Goal: Task Accomplishment & Management: Manage account settings

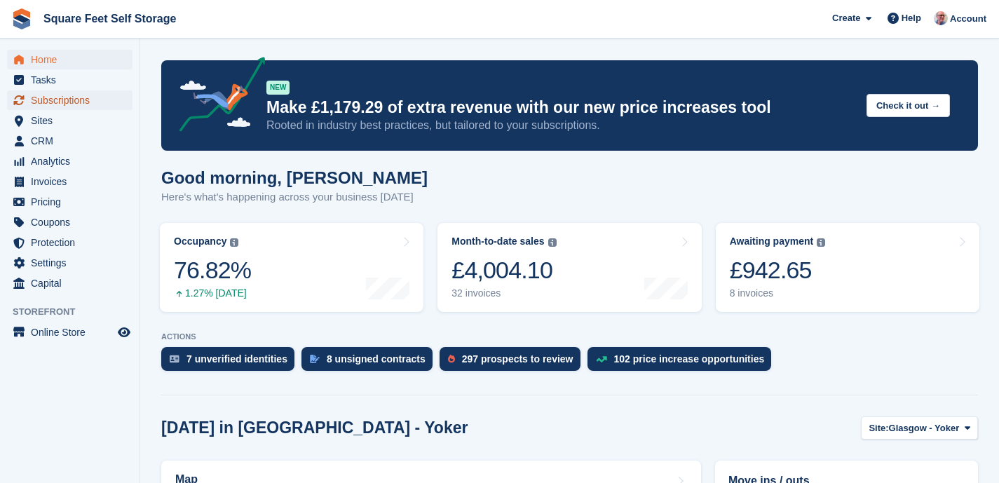
click at [84, 100] on span "Subscriptions" at bounding box center [73, 100] width 84 height 20
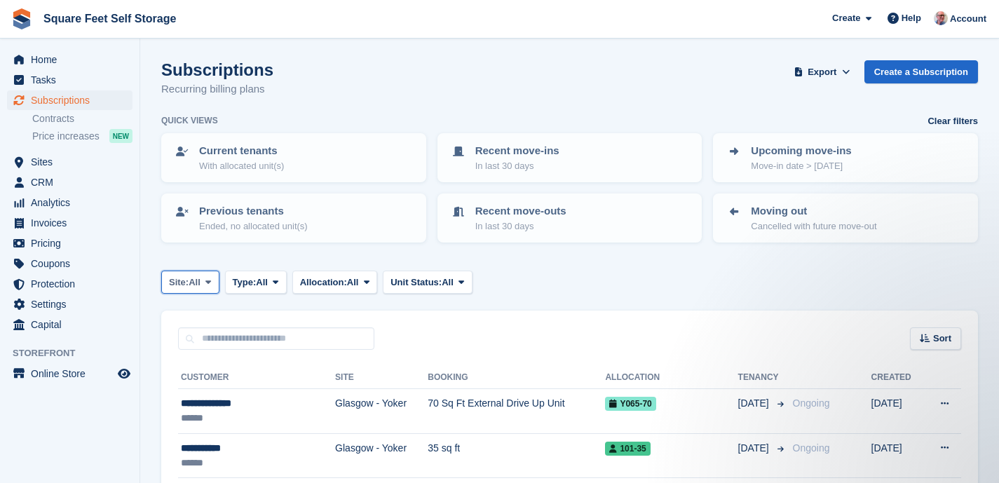
click at [208, 285] on span at bounding box center [208, 281] width 11 height 11
click at [208, 369] on link "Prestwick" at bounding box center [229, 365] width 122 height 25
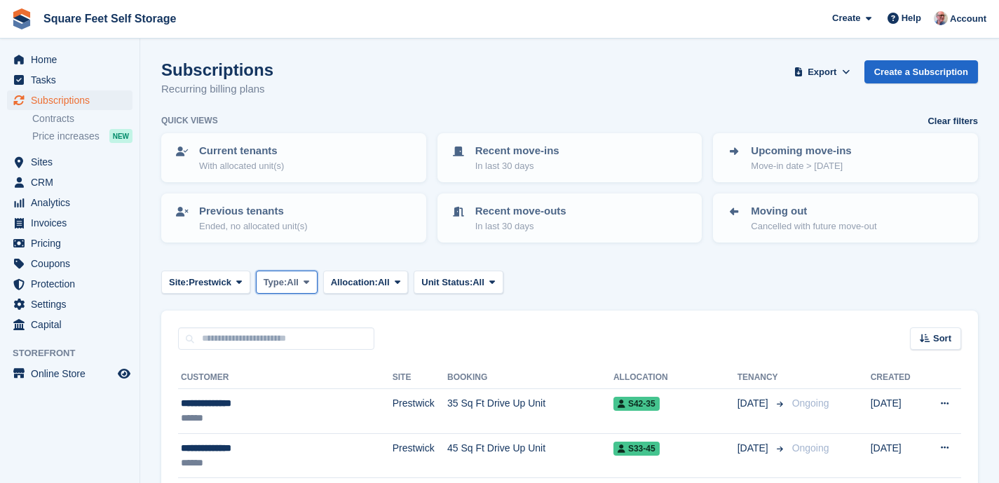
click at [309, 283] on icon at bounding box center [307, 282] width 6 height 9
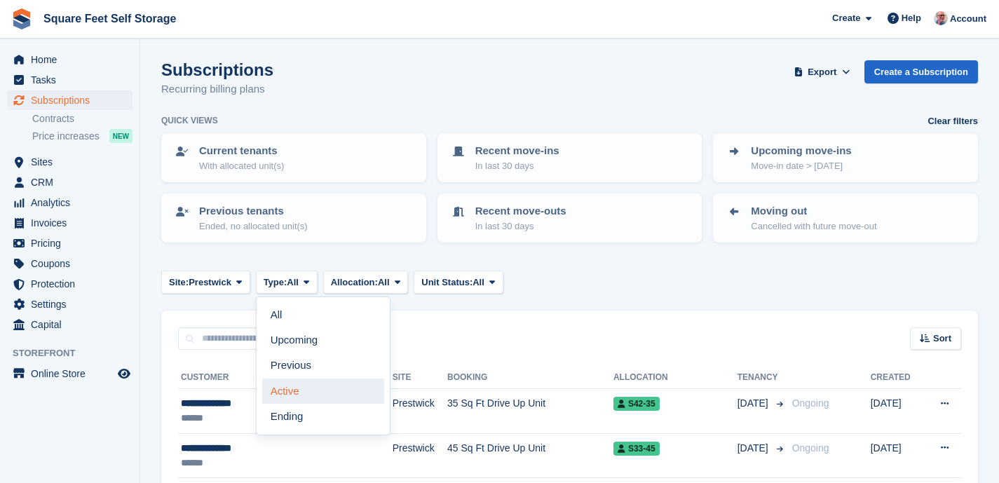
click at [314, 389] on link "Active" at bounding box center [323, 391] width 122 height 25
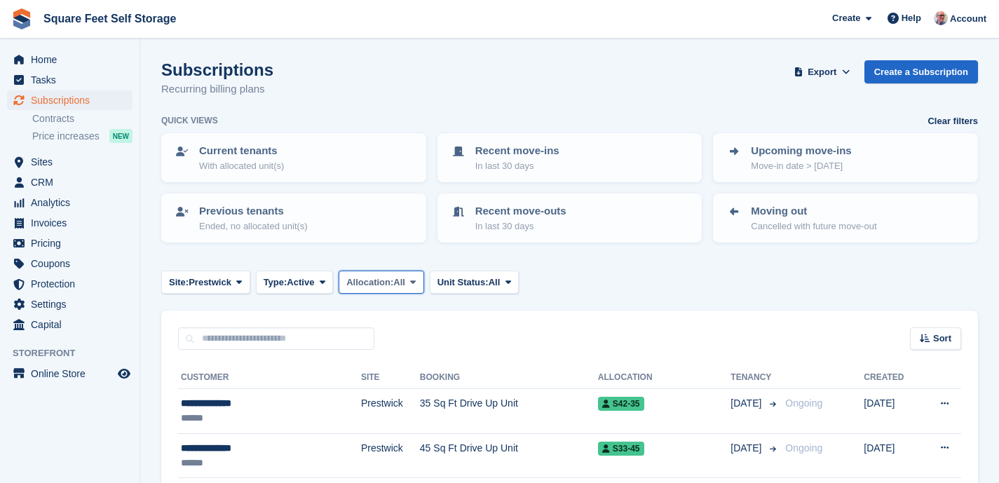
click at [405, 283] on span "All" at bounding box center [399, 283] width 12 height 14
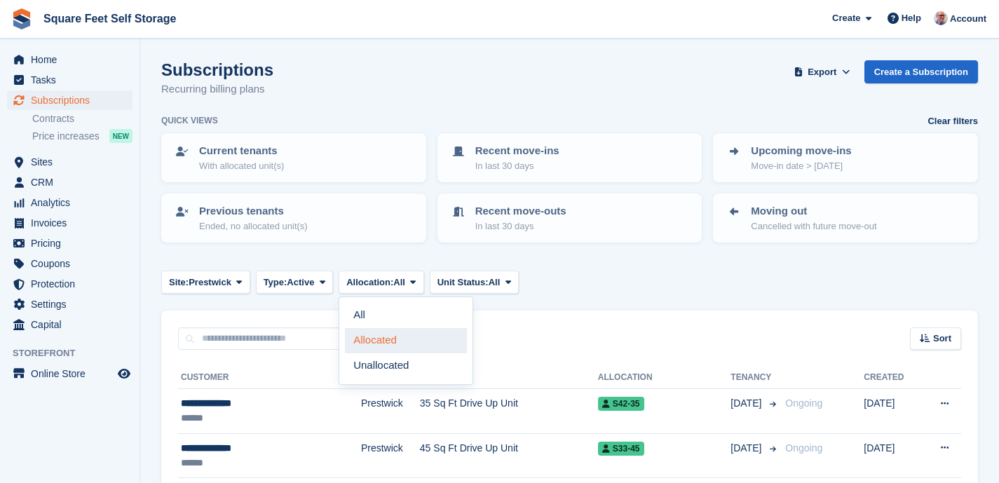
click at [404, 340] on link "Allocated" at bounding box center [406, 340] width 122 height 25
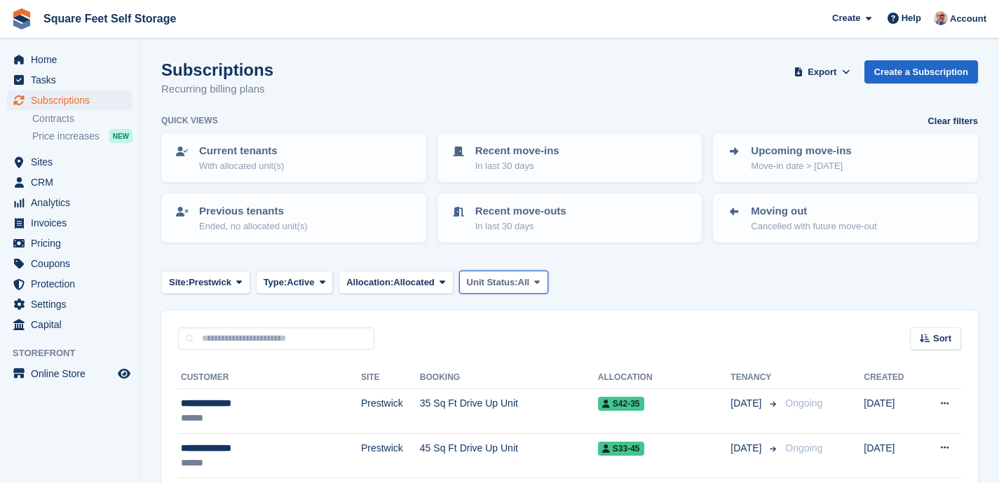
click at [530, 281] on span "All" at bounding box center [524, 283] width 12 height 14
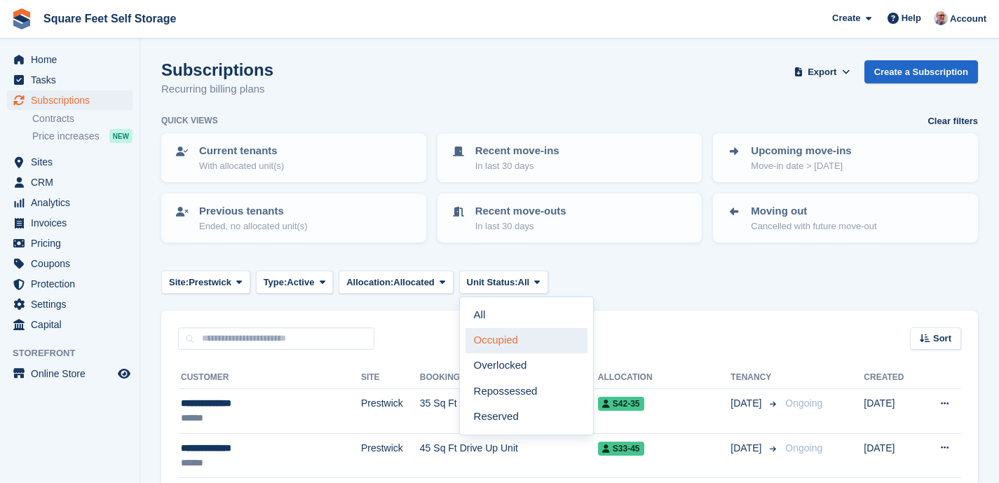
click at [529, 342] on link "Occupied" at bounding box center [527, 340] width 122 height 25
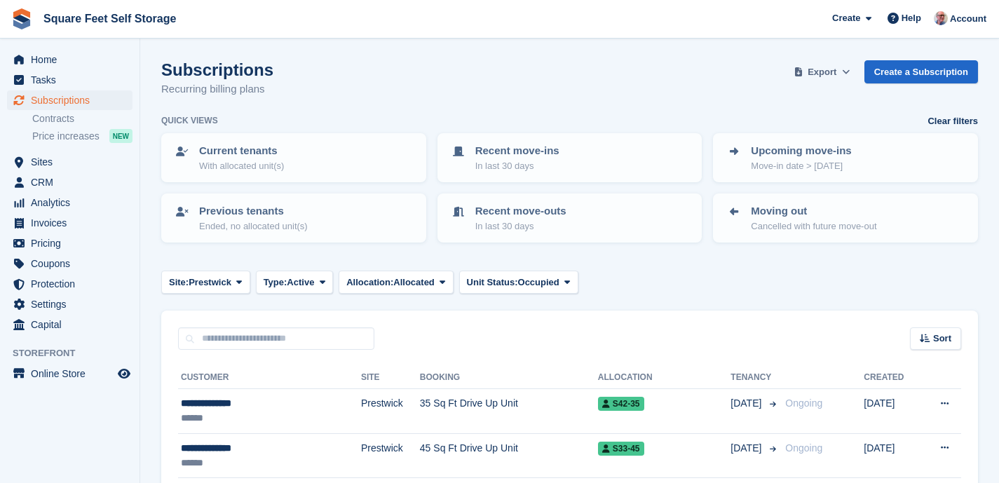
click at [842, 72] on icon at bounding box center [846, 71] width 8 height 9
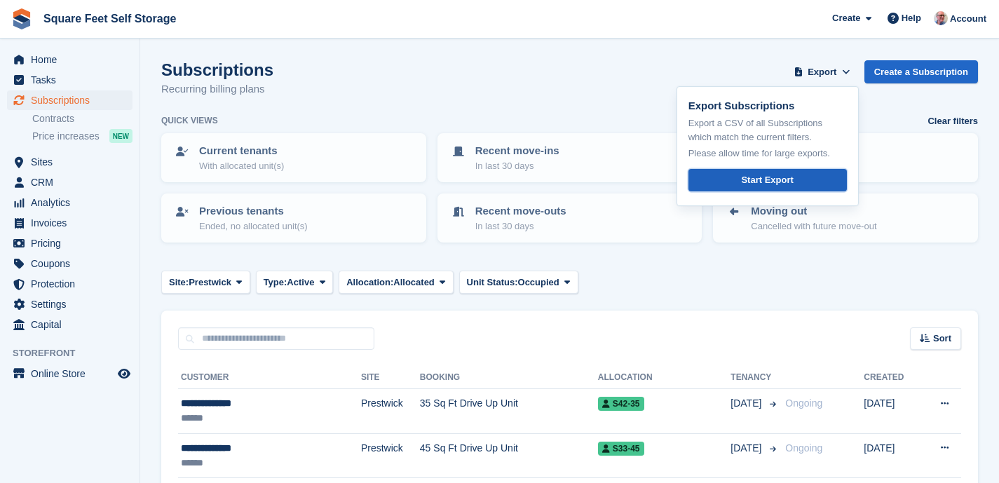
click at [773, 177] on div "Start Export" at bounding box center [767, 180] width 52 height 14
click at [599, 83] on div "Subscriptions Recurring billing plans Export Export Subscriptions Export a CSV …" at bounding box center [569, 87] width 817 height 54
